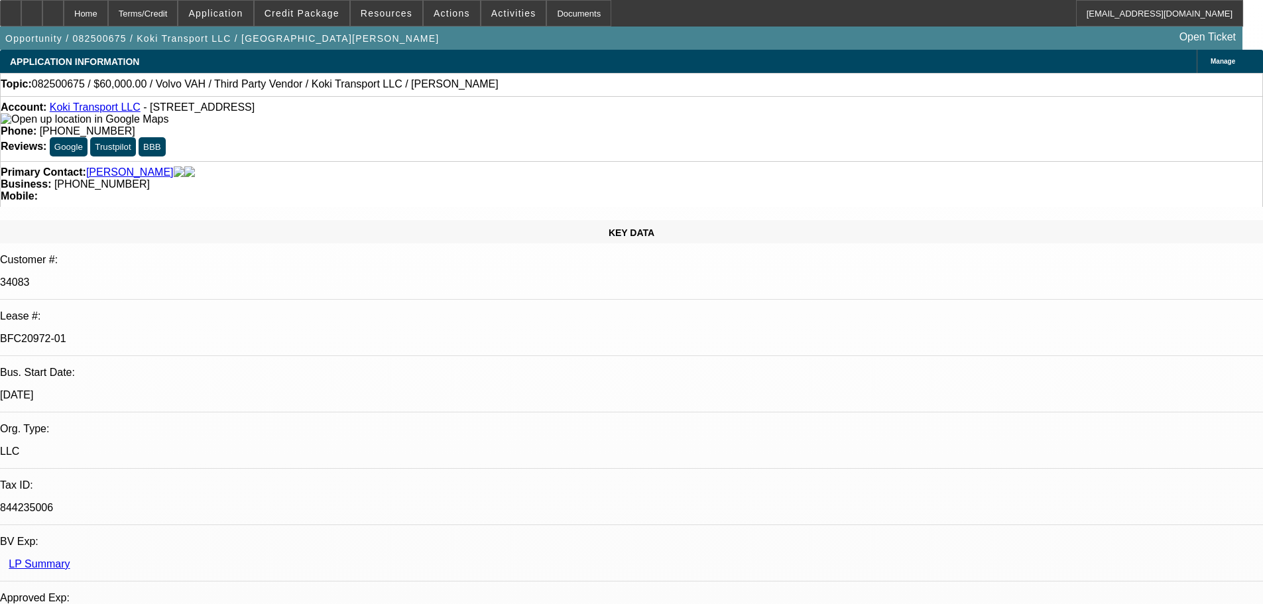
select select "0.2"
select select "2"
select select "0"
select select "6"
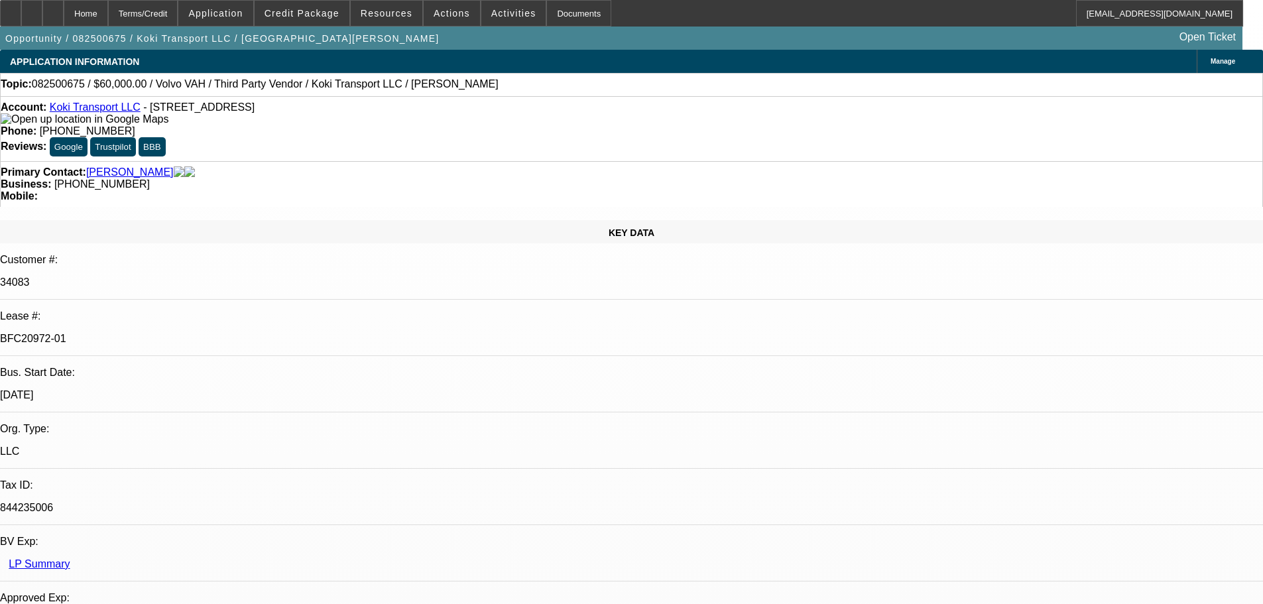
select select "0"
select select "2"
select select "0.1"
select select "4"
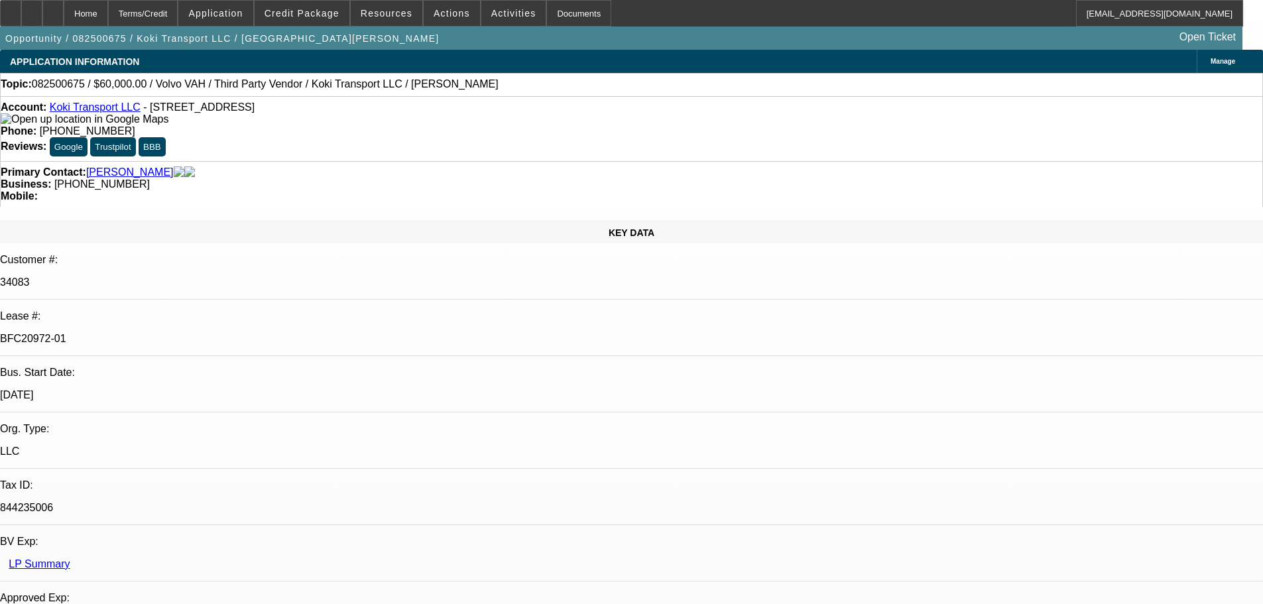
select select "0.2"
select select "2"
select select "0.1"
select select "4"
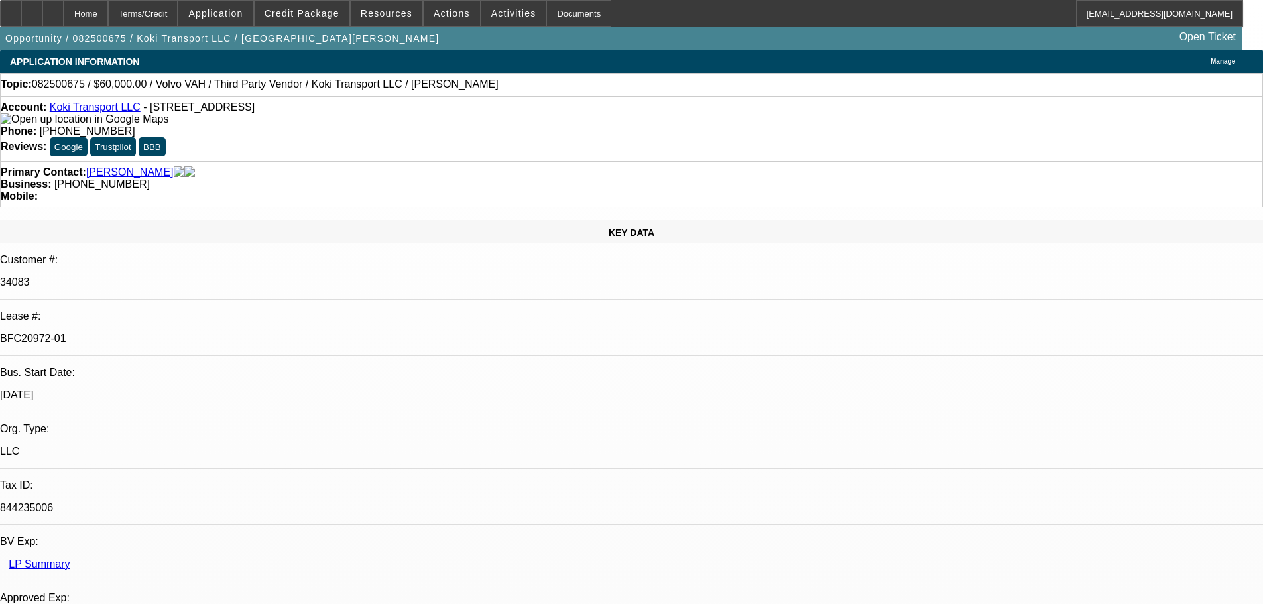
select select "0.15"
select select "2"
select select "0.1"
select select "4"
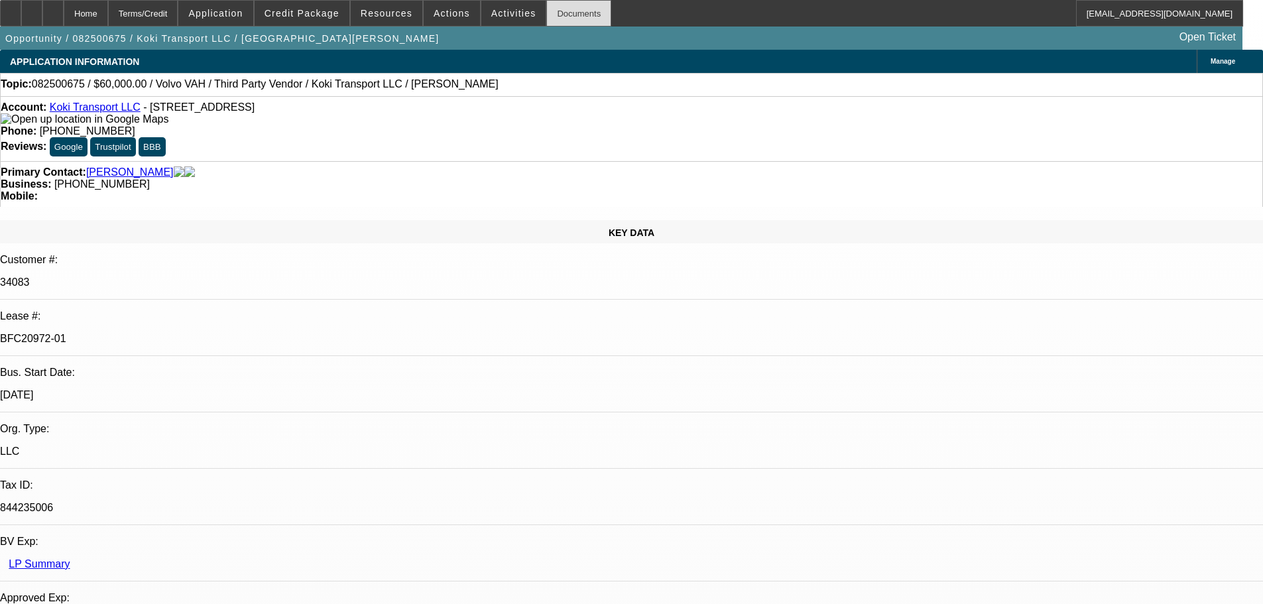
click at [553, 18] on div "Documents" at bounding box center [578, 13] width 65 height 27
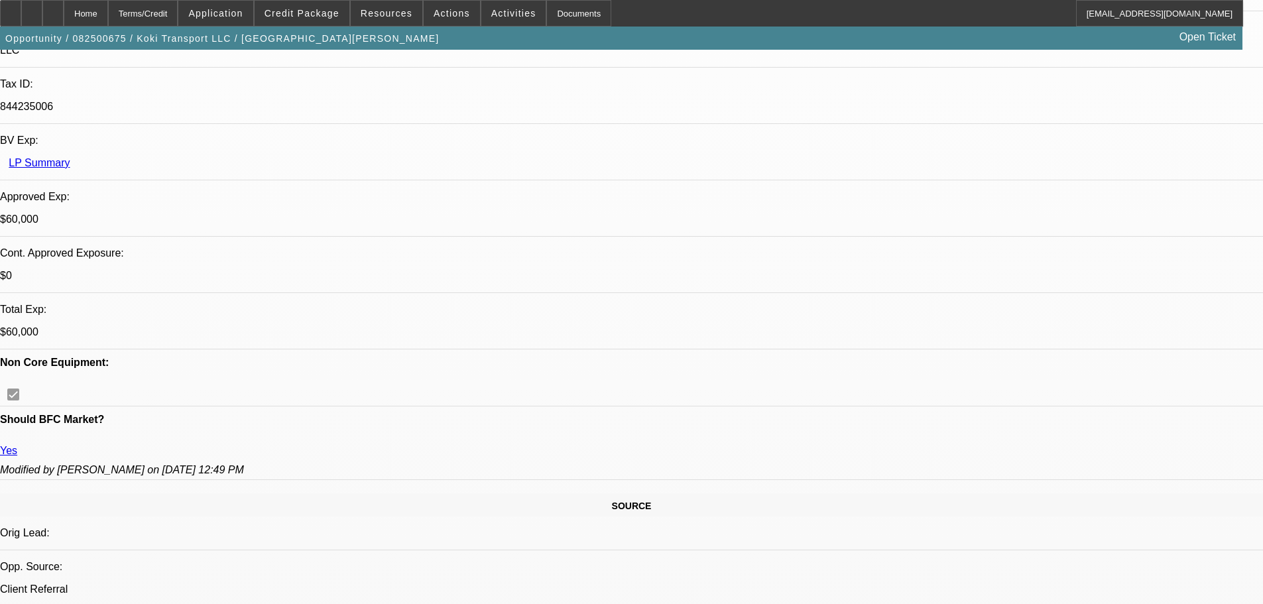
scroll to position [530, 0]
